Goal: Find specific page/section: Find specific page/section

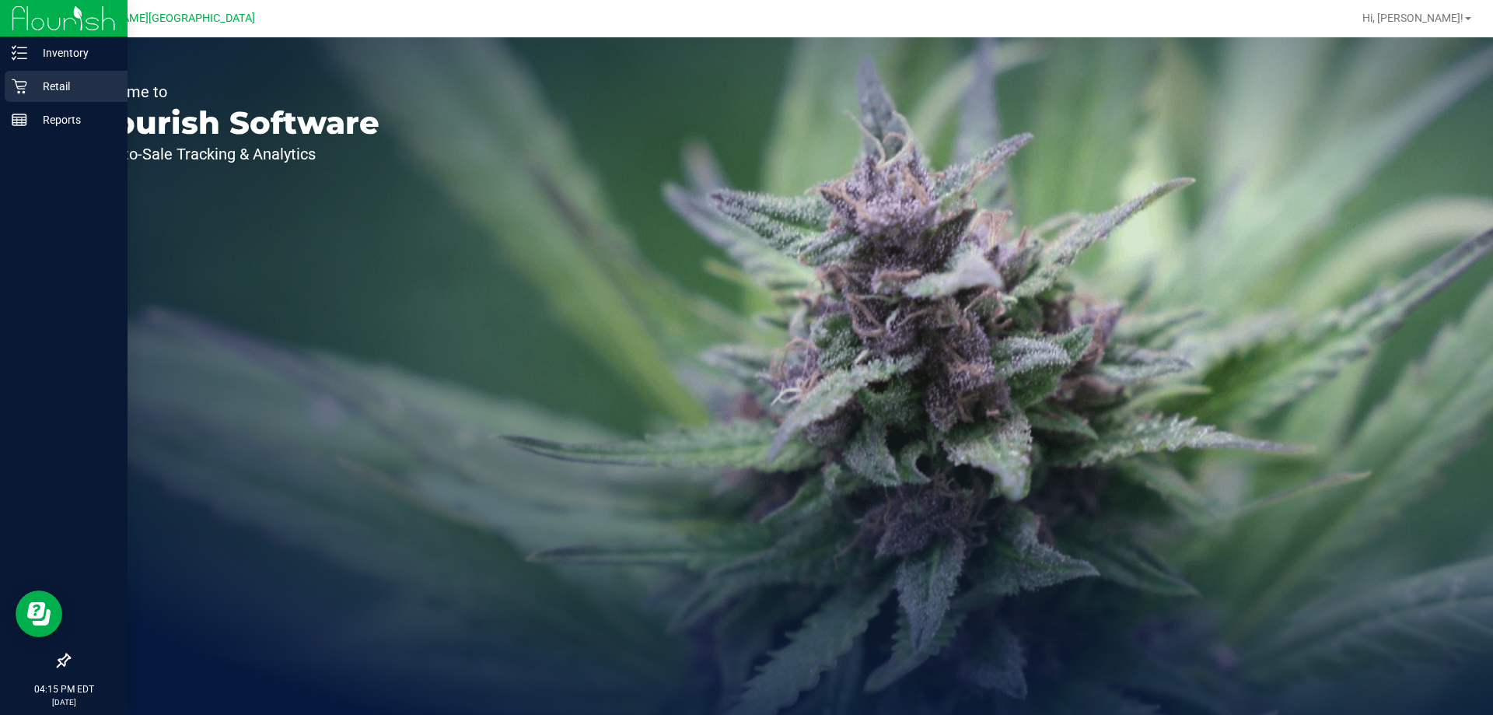
click at [50, 81] on p "Retail" at bounding box center [73, 86] width 93 height 19
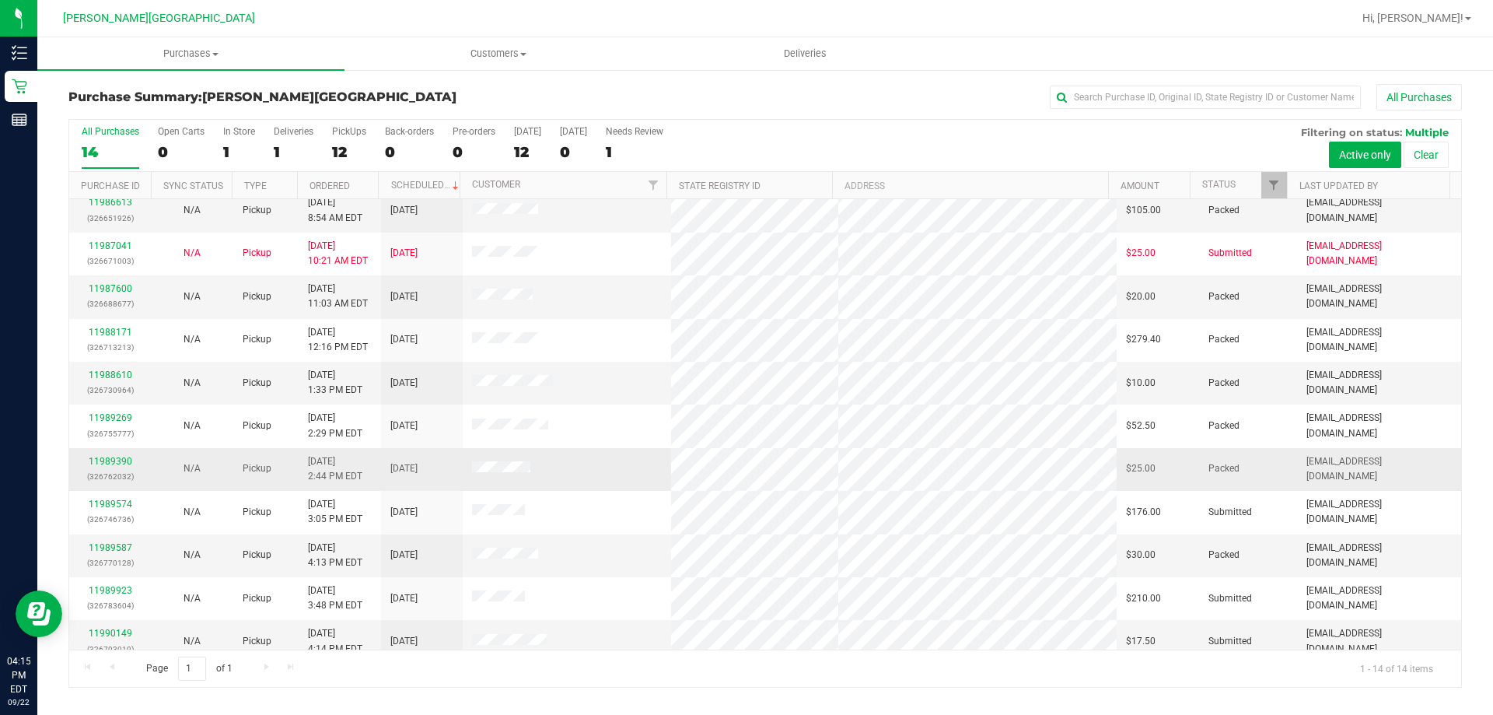
scroll to position [152, 0]
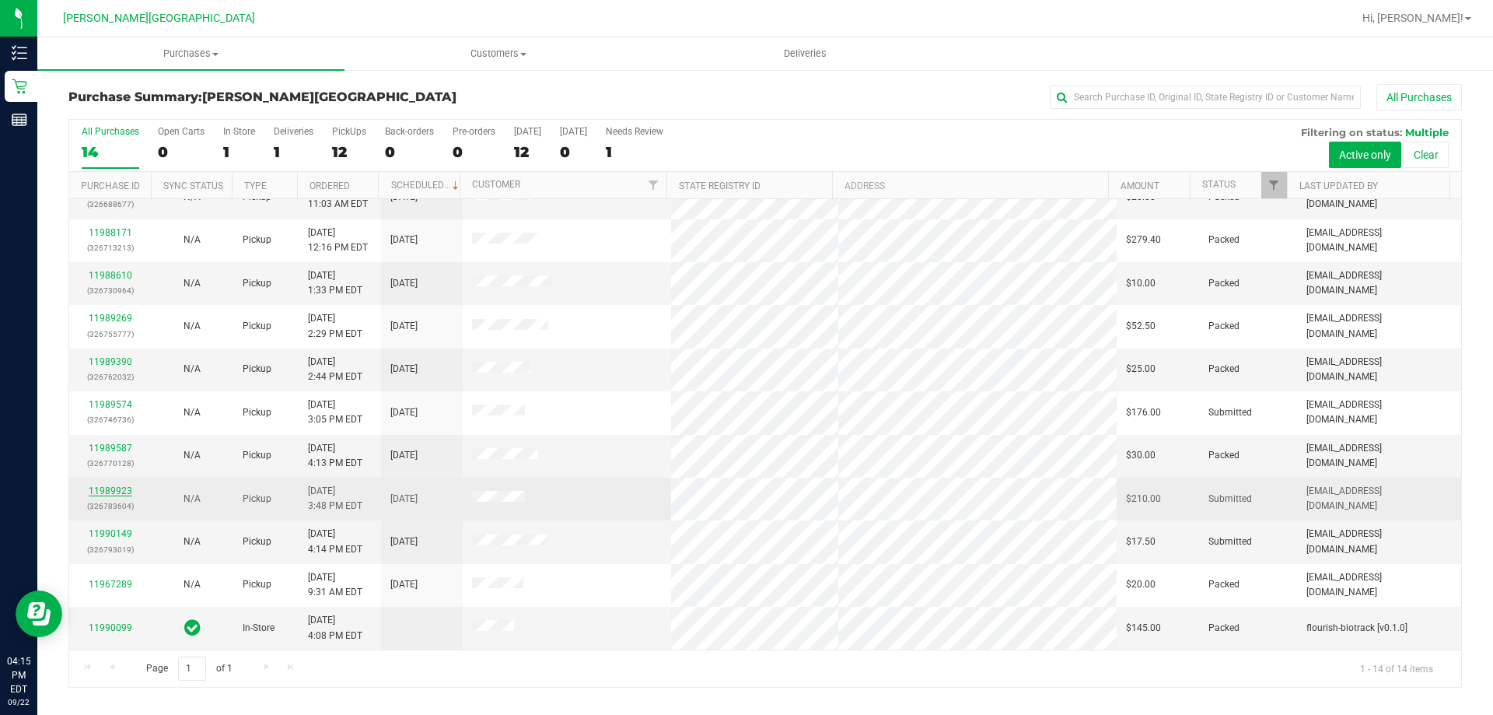
click at [107, 491] on link "11989923" at bounding box center [111, 490] width 44 height 11
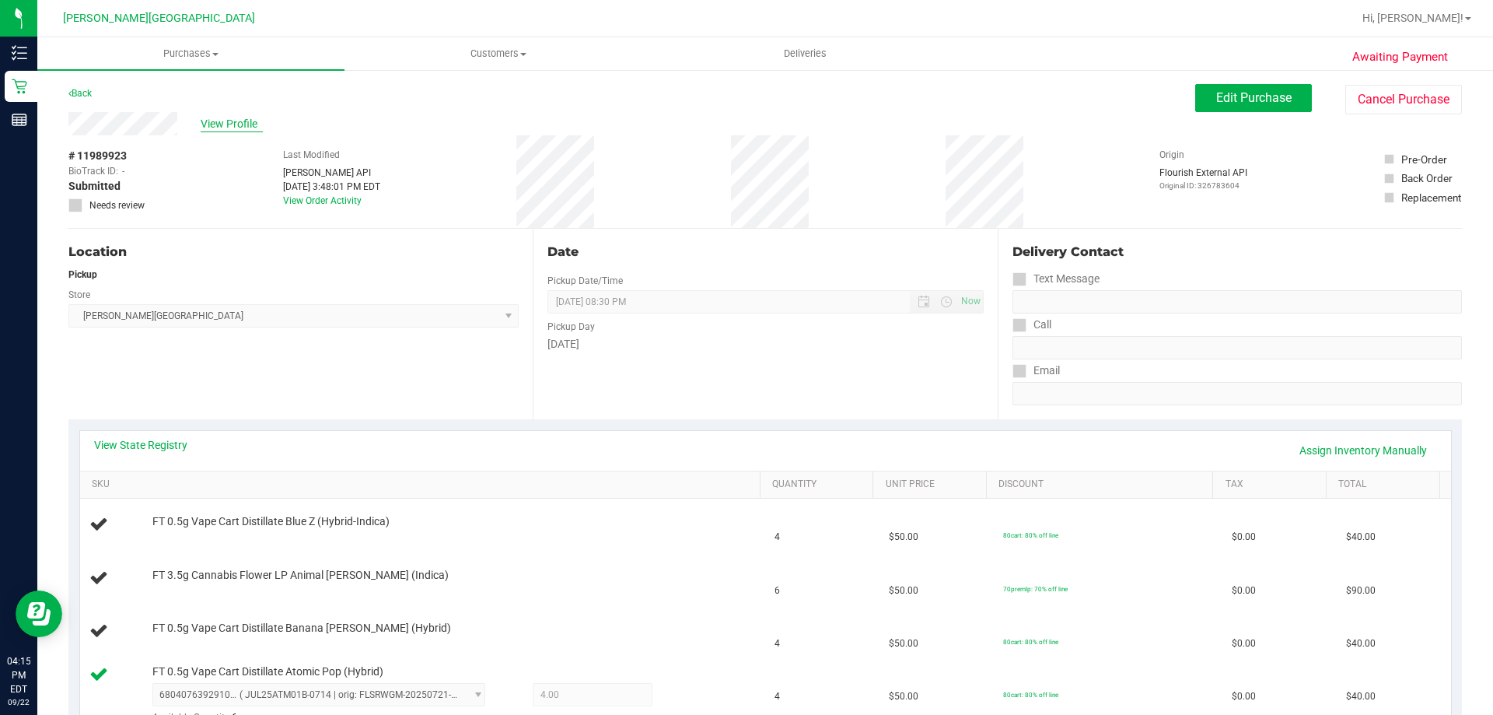
click at [231, 131] on span "View Profile" at bounding box center [232, 124] width 62 height 16
